Goal: Find specific page/section: Find specific page/section

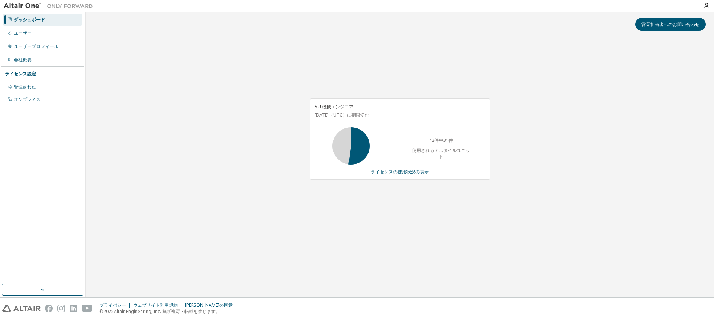
click at [276, 266] on div "営業担当者へのお問い合わせ AU 機械エンジニア [DATE] （UTC） に期限切れ 42件中31件 使用されるアルタイルユニット ライセンスの使用状況の表示" at bounding box center [399, 155] width 621 height 278
